Goal: Browse casually

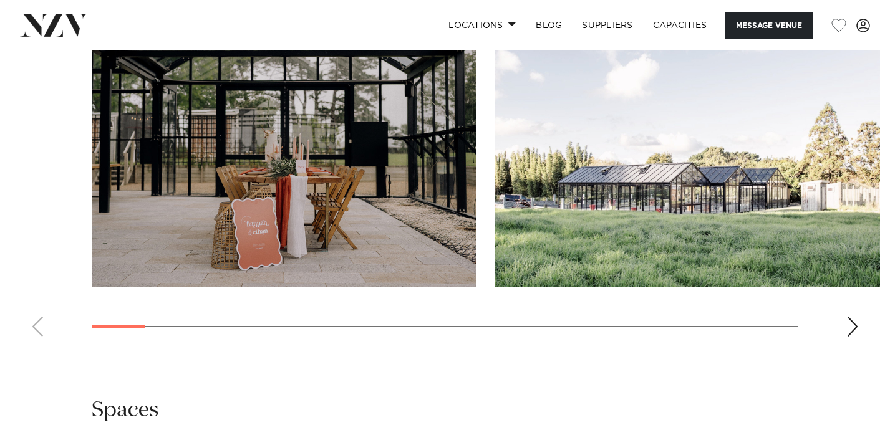
scroll to position [1278, 0]
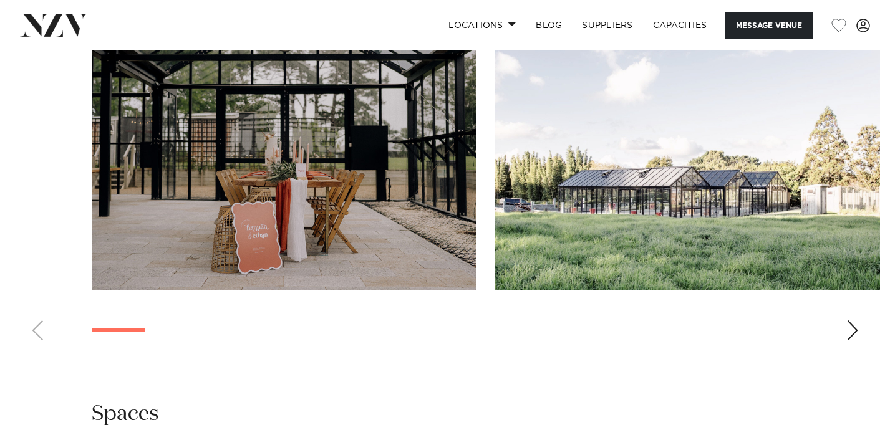
click at [851, 340] on div "Next slide" at bounding box center [852, 330] width 12 height 20
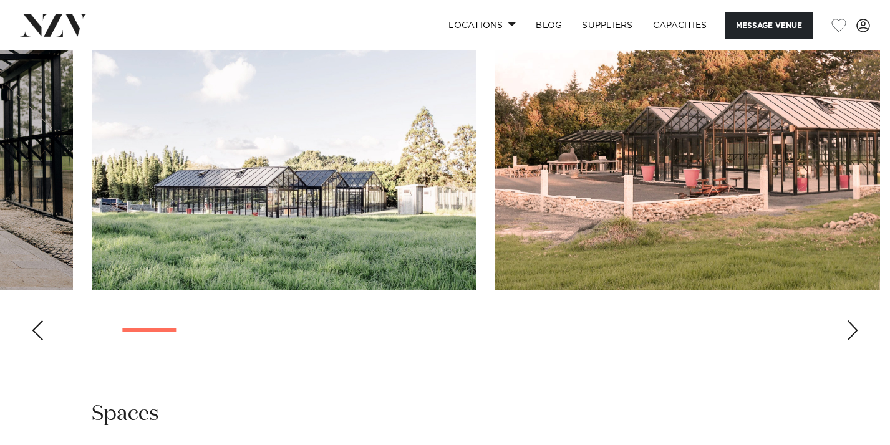
click at [851, 340] on div "Next slide" at bounding box center [852, 330] width 12 height 20
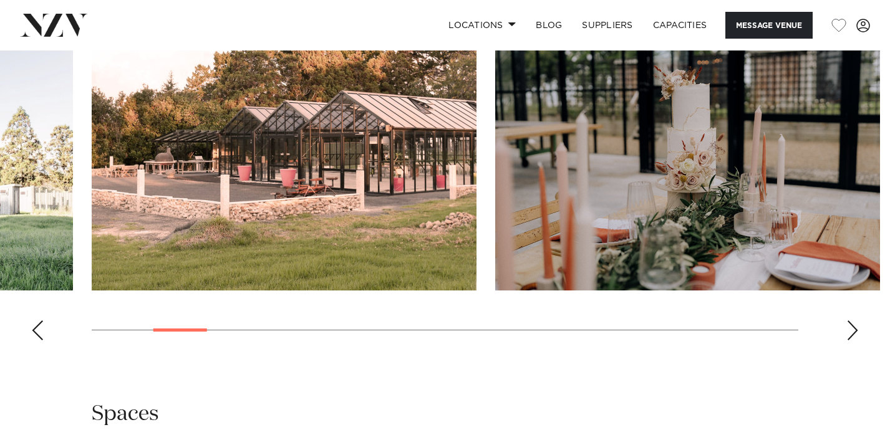
click at [851, 340] on div "Next slide" at bounding box center [852, 330] width 12 height 20
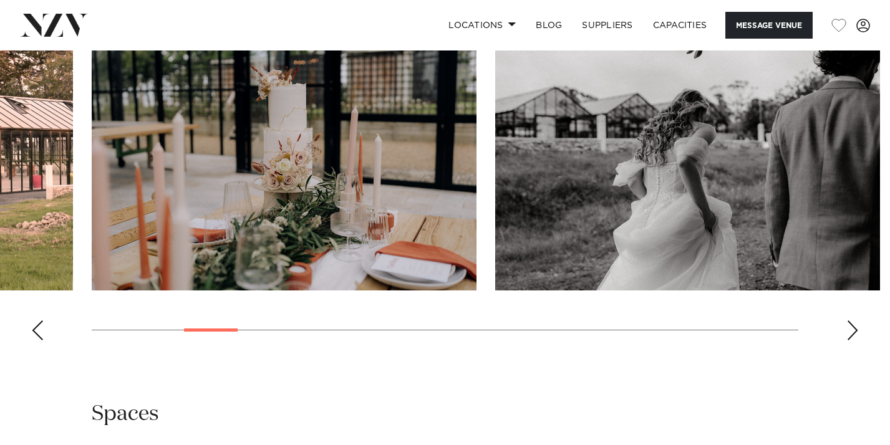
click at [851, 340] on div "Next slide" at bounding box center [852, 330] width 12 height 20
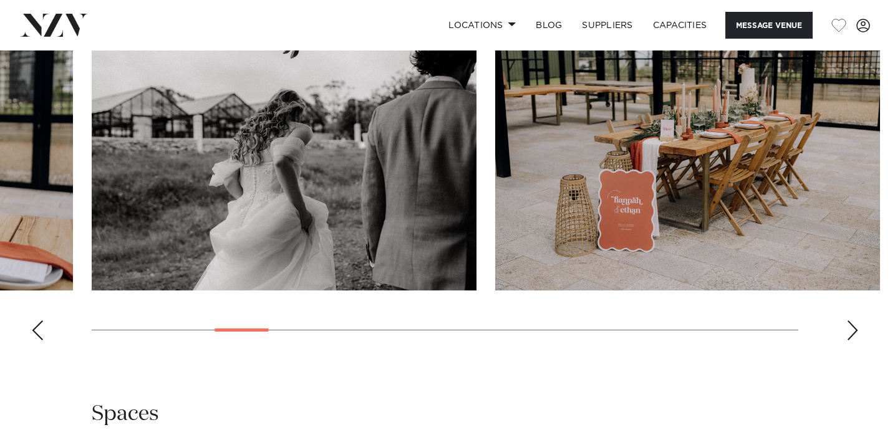
click at [851, 340] on div "Next slide" at bounding box center [852, 330] width 12 height 20
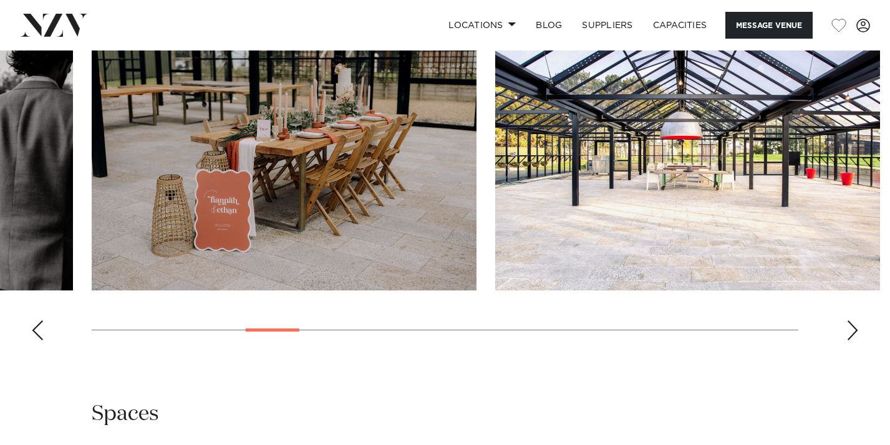
click at [851, 340] on div "Next slide" at bounding box center [852, 330] width 12 height 20
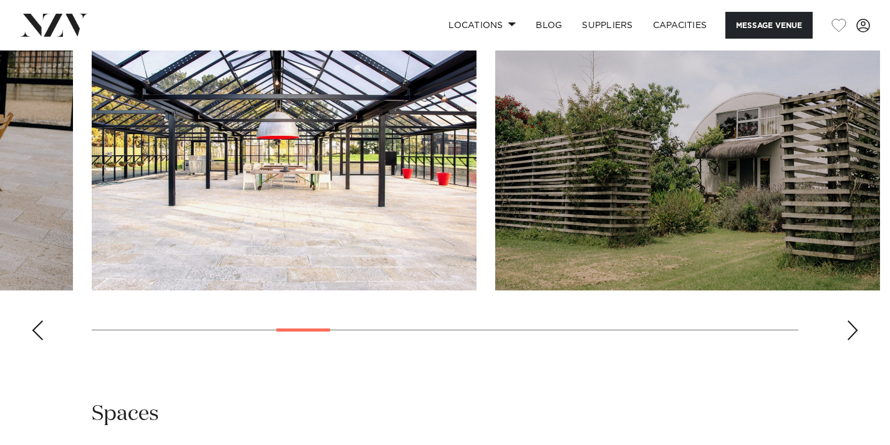
click at [851, 340] on div "Next slide" at bounding box center [852, 330] width 12 height 20
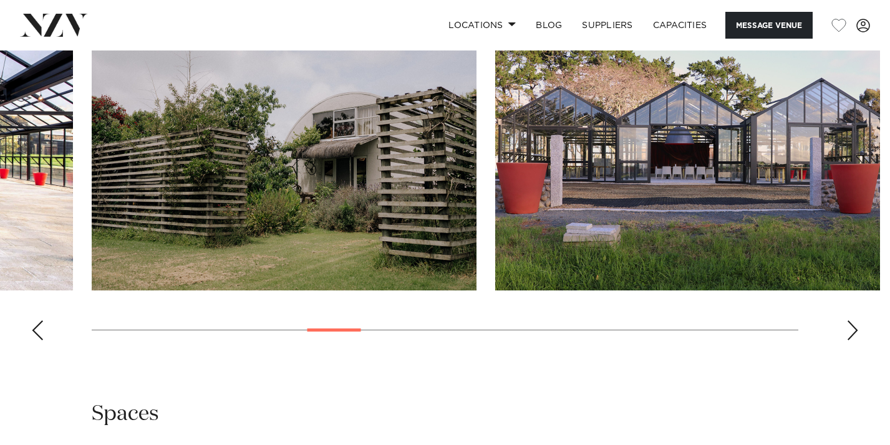
click at [851, 340] on div "Next slide" at bounding box center [852, 330] width 12 height 20
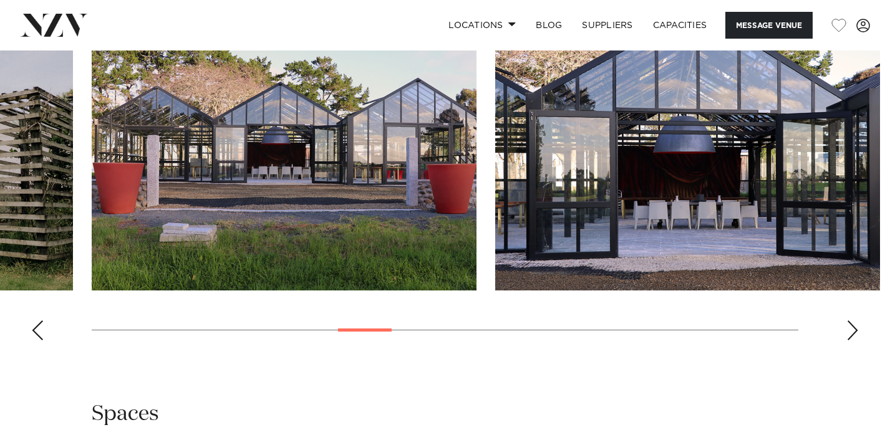
click at [851, 340] on div "Next slide" at bounding box center [852, 330] width 12 height 20
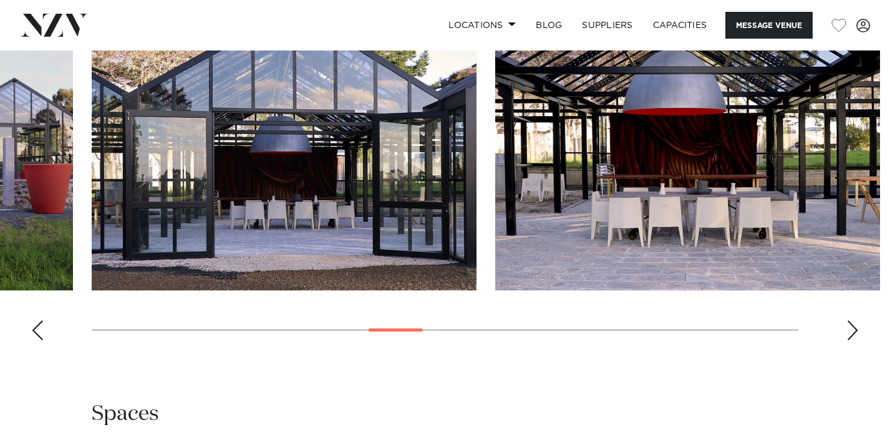
click at [851, 340] on div "Next slide" at bounding box center [852, 330] width 12 height 20
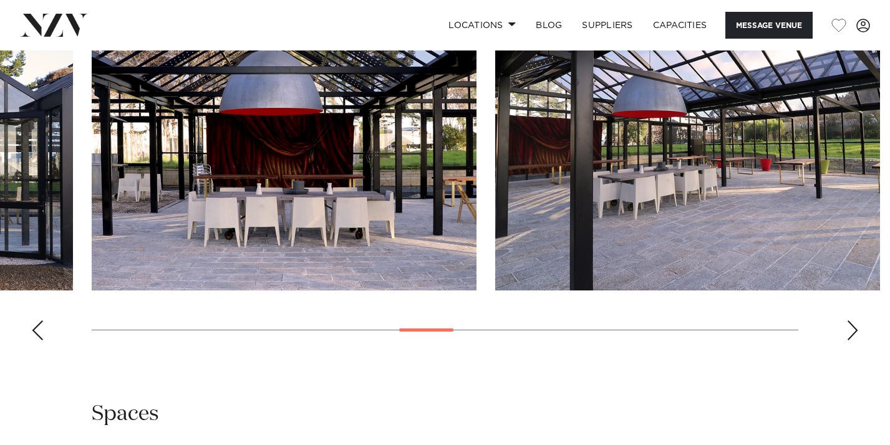
click at [851, 340] on div "Next slide" at bounding box center [852, 330] width 12 height 20
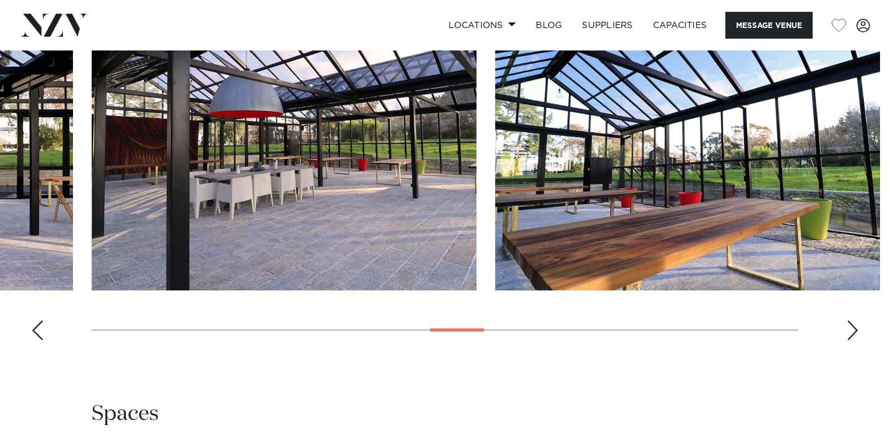
click at [851, 340] on div "Next slide" at bounding box center [852, 330] width 12 height 20
